Goal: Task Accomplishment & Management: Manage account settings

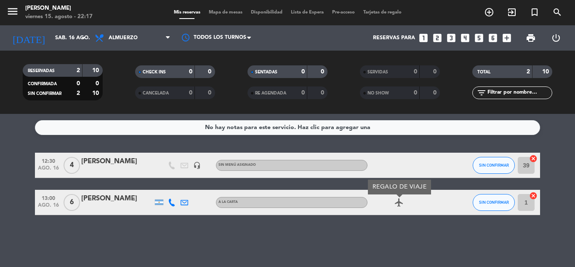
click at [85, 43] on input "sáb. 16 ago." at bounding box center [86, 38] width 71 height 14
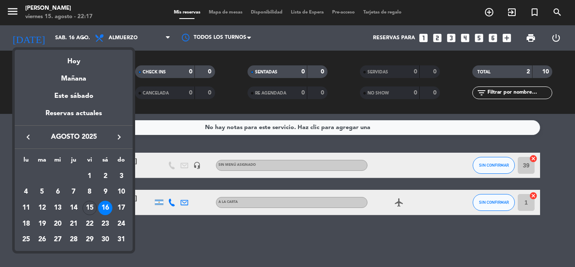
click at [103, 208] on div "16" at bounding box center [105, 207] width 14 height 14
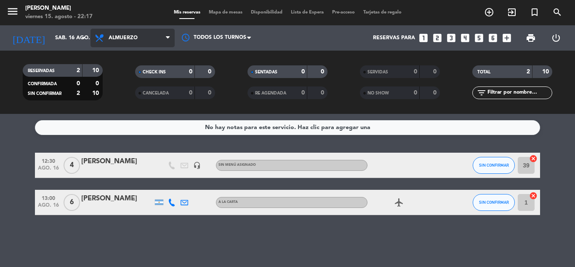
click at [106, 41] on icon at bounding box center [100, 38] width 12 height 10
click at [115, 89] on div "menu [PERSON_NAME][DATE] 15. agosto - 22:17 Mis reservas Mapa de mesas Disponib…" at bounding box center [287, 57] width 575 height 114
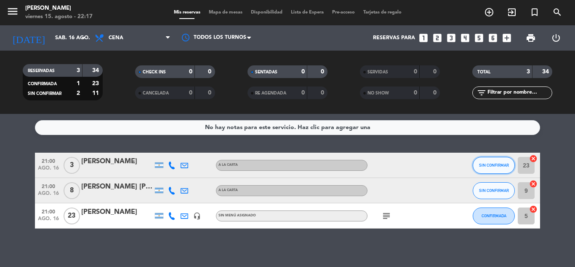
click at [491, 162] on button "SIN CONFIRMAR" at bounding box center [494, 165] width 42 height 17
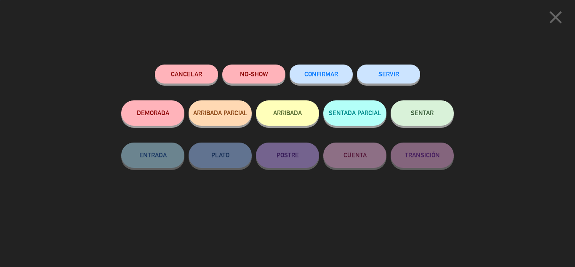
click at [327, 78] on button "CONFIRMAR" at bounding box center [321, 73] width 63 height 19
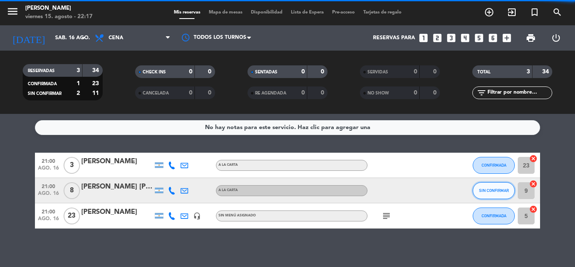
click at [504, 191] on span "SIN CONFIRMAR" at bounding box center [494, 190] width 30 height 5
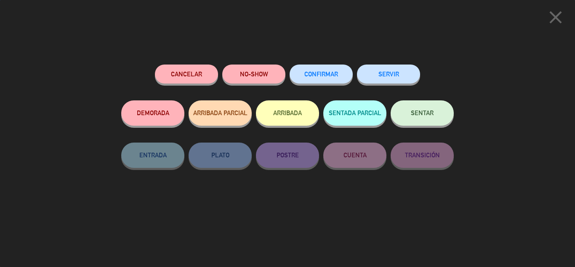
click at [313, 75] on span "CONFIRMAR" at bounding box center [321, 73] width 34 height 7
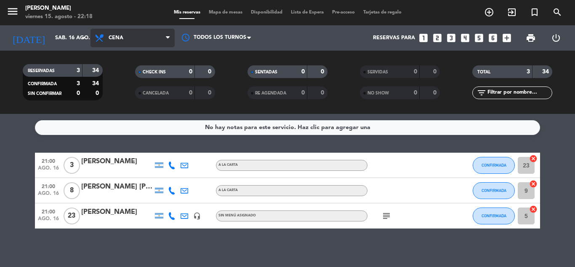
click at [149, 32] on span "Cena" at bounding box center [133, 38] width 84 height 19
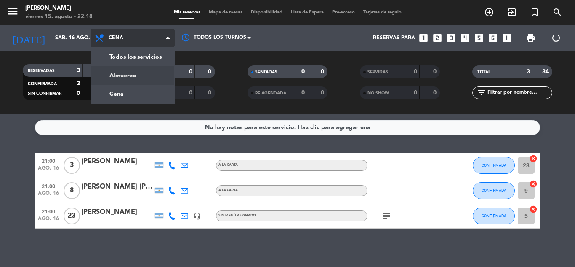
click at [133, 74] on div "menu [PERSON_NAME][DATE] 15. agosto - 22:18 Mis reservas Mapa de mesas Disponib…" at bounding box center [287, 57] width 575 height 114
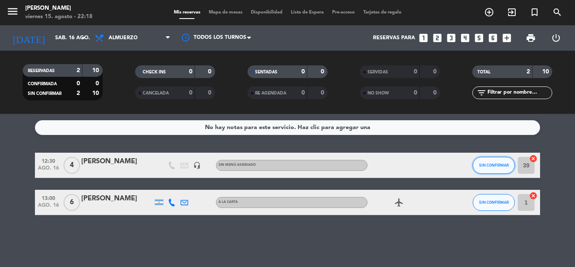
click at [499, 164] on span "SIN CONFIRMAR" at bounding box center [494, 165] width 30 height 5
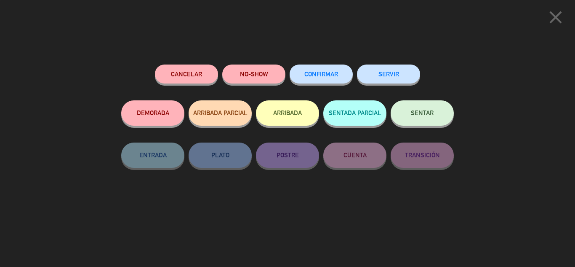
click at [302, 78] on button "CONFIRMAR" at bounding box center [321, 73] width 63 height 19
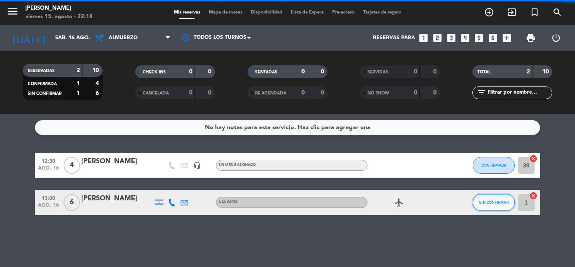
click at [483, 200] on span "SIN CONFIRMAR" at bounding box center [494, 202] width 30 height 5
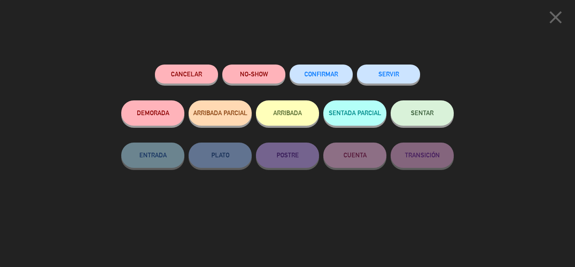
click at [322, 75] on span "CONFIRMAR" at bounding box center [321, 73] width 34 height 7
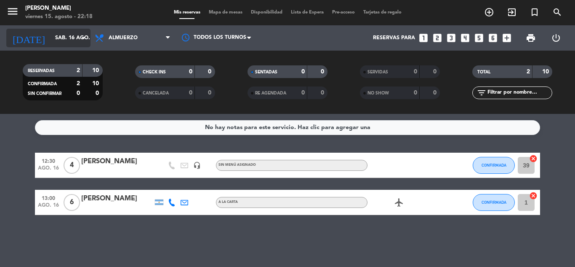
click at [63, 34] on input "sáb. 16 ago." at bounding box center [86, 38] width 71 height 14
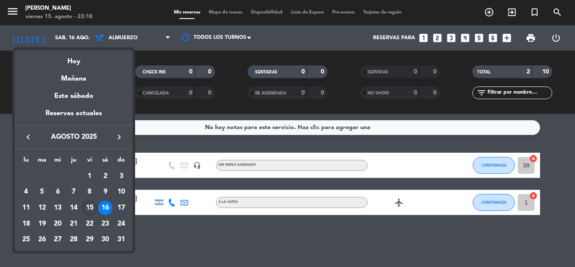
click at [93, 208] on div "15" at bounding box center [90, 207] width 14 height 14
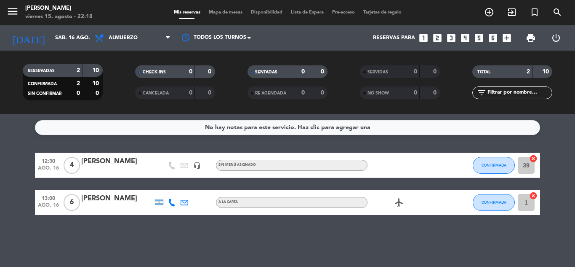
type input "vie. 15 ago."
